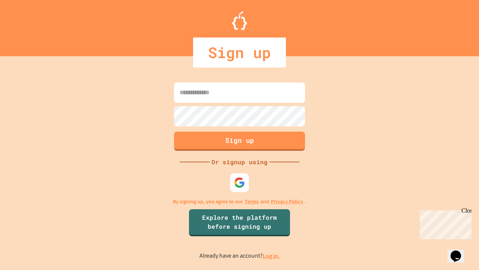
click at [272, 255] on link "Log in." at bounding box center [271, 256] width 17 height 8
